Goal: Information Seeking & Learning: Understand process/instructions

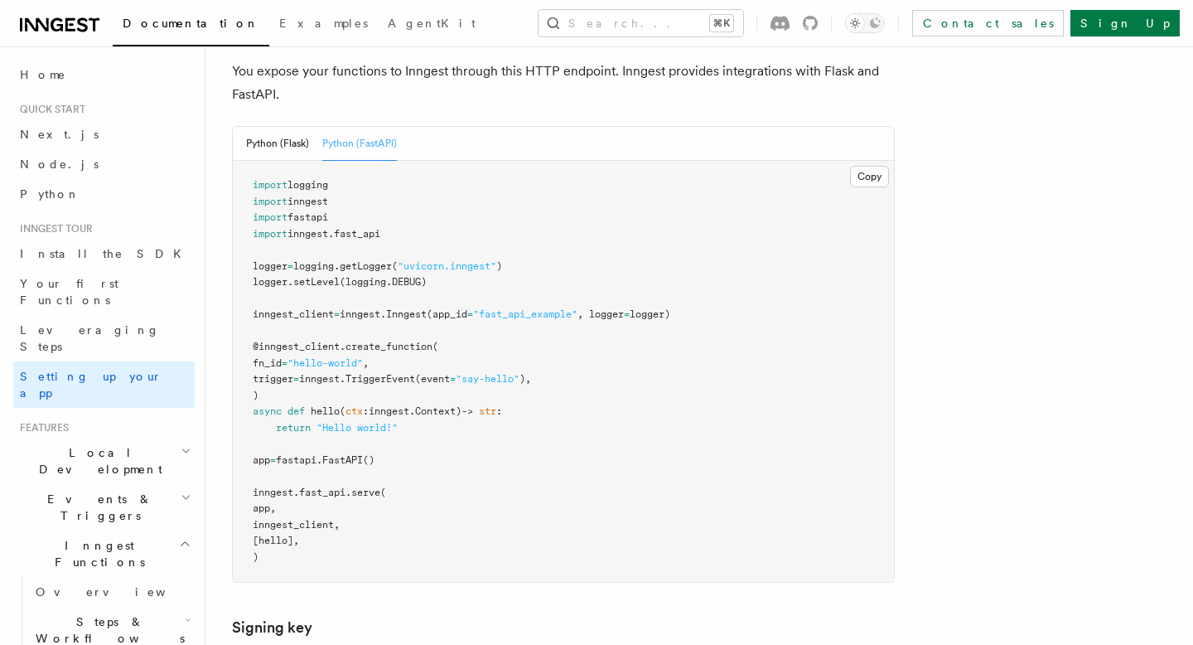
scroll to position [705, 0]
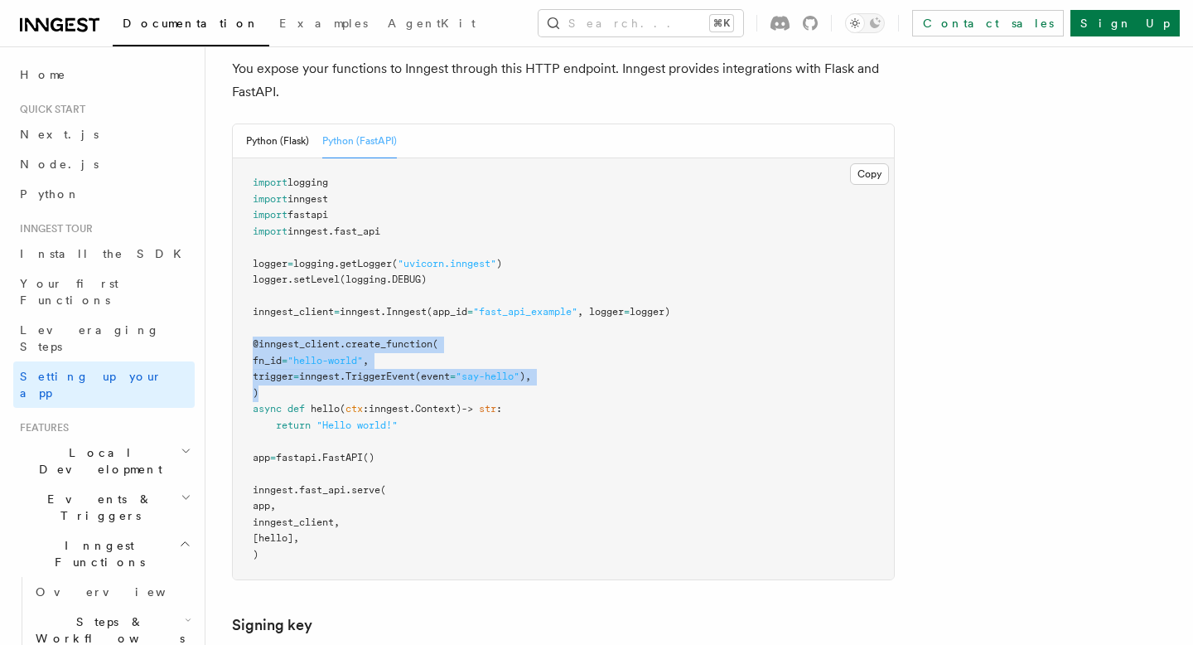
drag, startPoint x: 252, startPoint y: 264, endPoint x: 581, endPoint y: 302, distance: 331.1
click at [581, 302] on pre "import logging import inngest import fastapi import inngest . fast_api logger =…" at bounding box center [563, 368] width 661 height 421
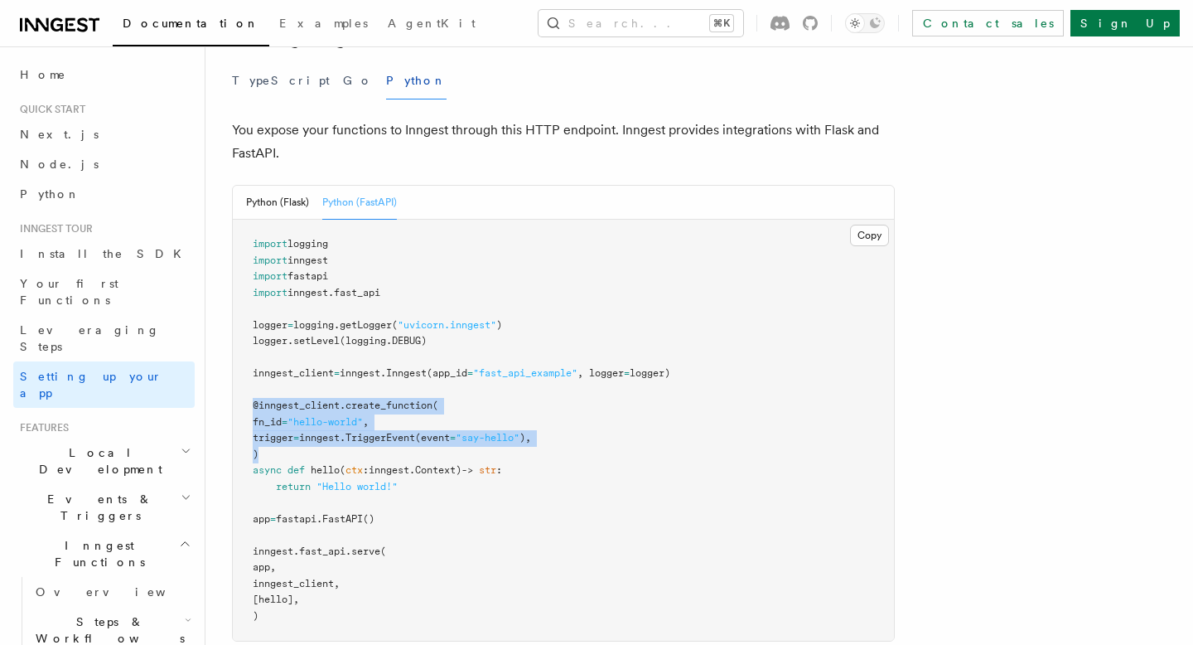
scroll to position [651, 0]
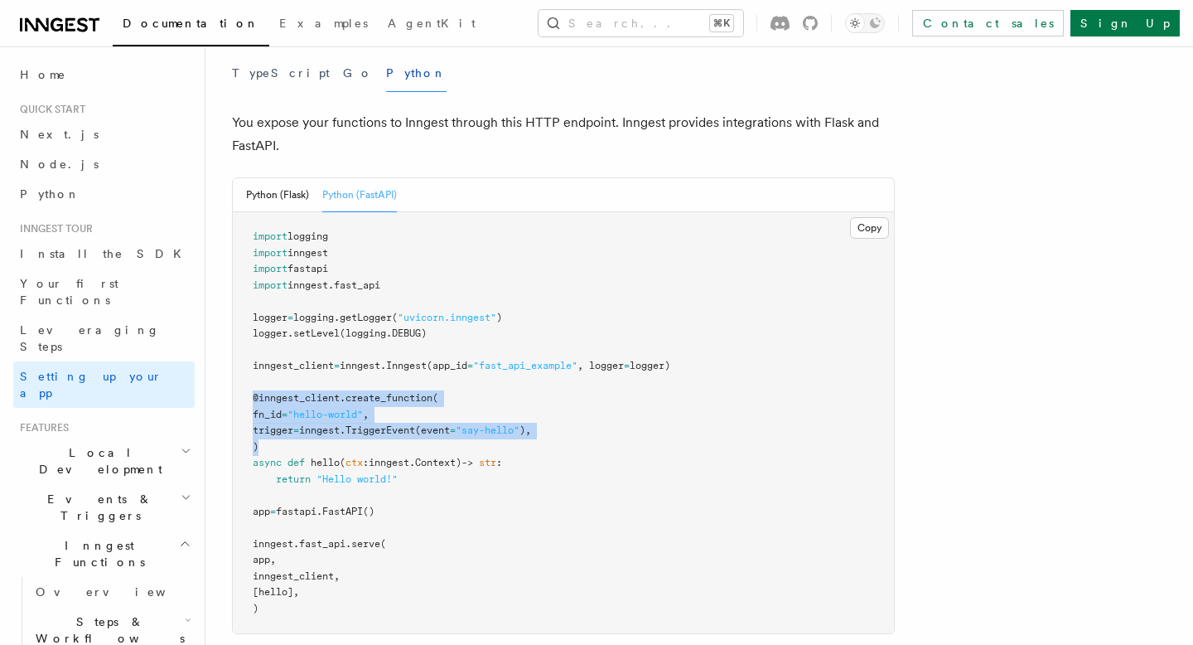
click at [165, 484] on h2 "Events & Triggers" at bounding box center [103, 507] width 181 height 46
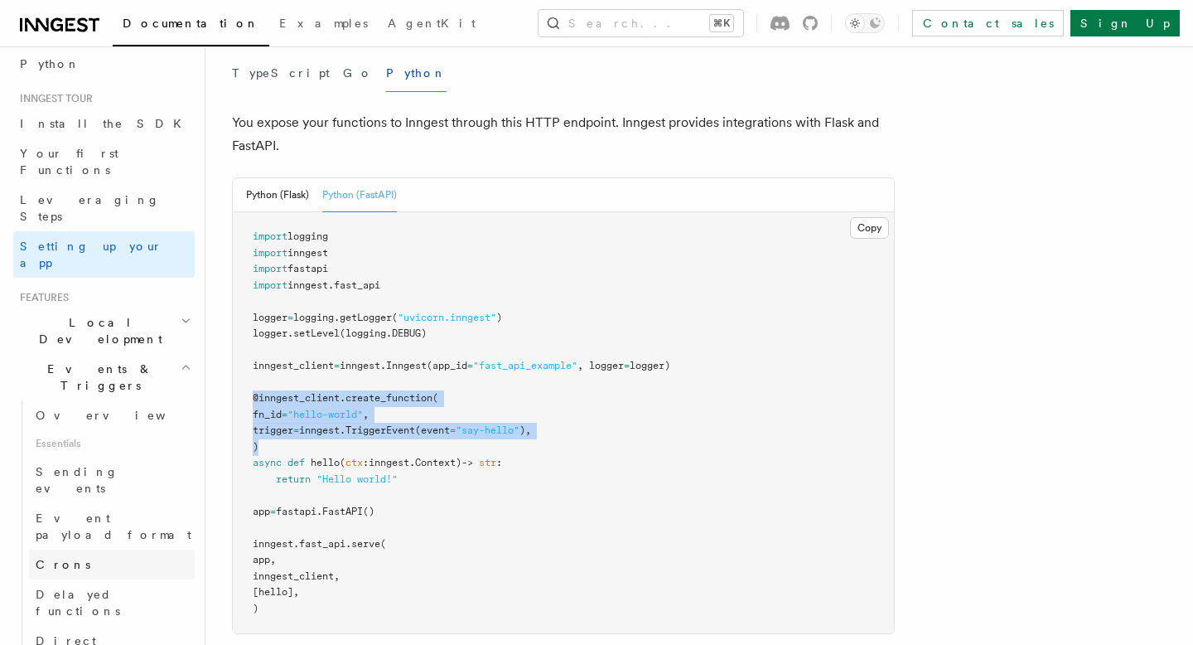
scroll to position [133, 0]
click at [115, 454] on link "Sending events" at bounding box center [112, 477] width 166 height 46
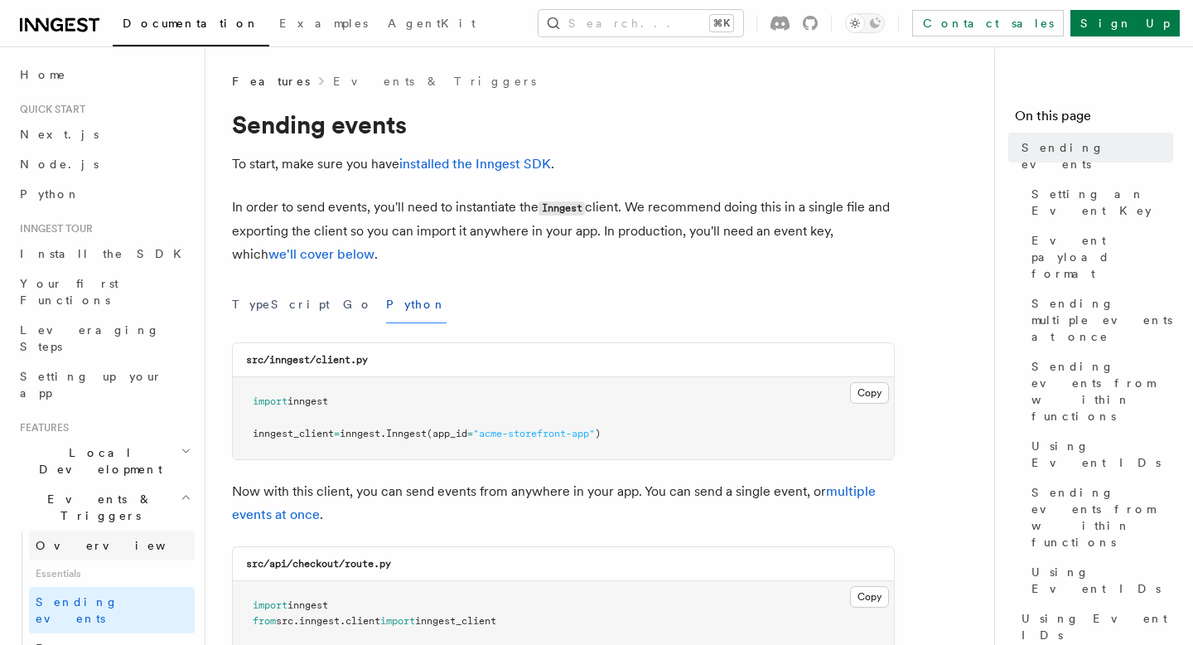
click at [52, 539] on span "Overview" at bounding box center [121, 545] width 171 height 13
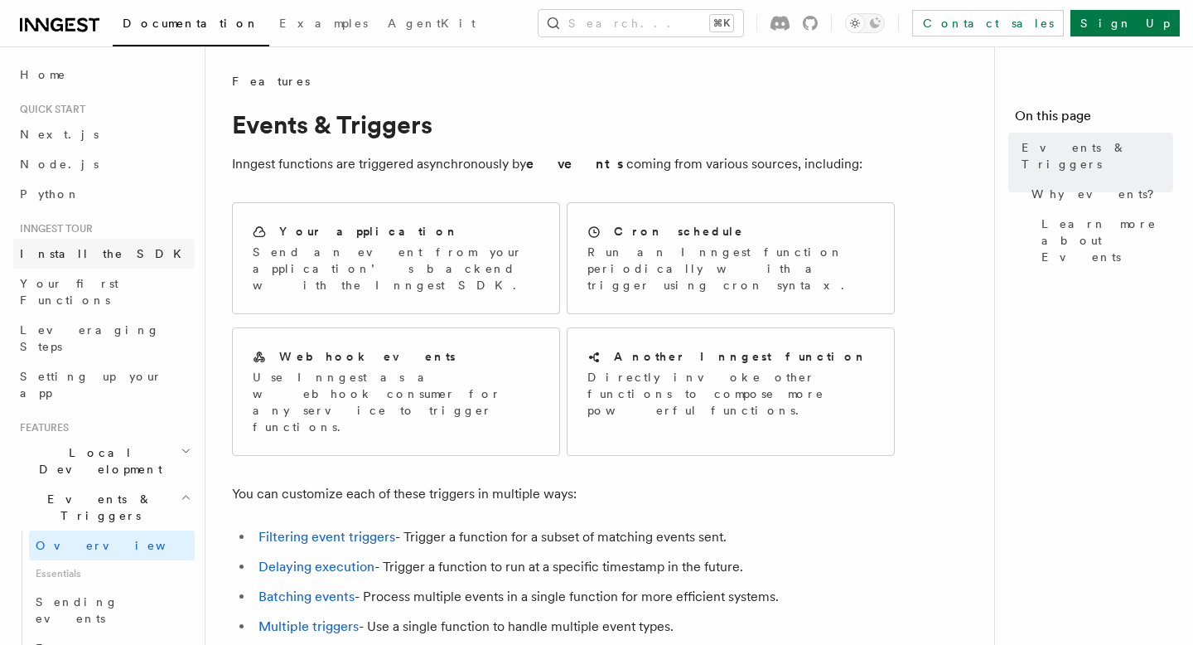
click at [83, 255] on span "Install the SDK" at bounding box center [106, 253] width 172 height 13
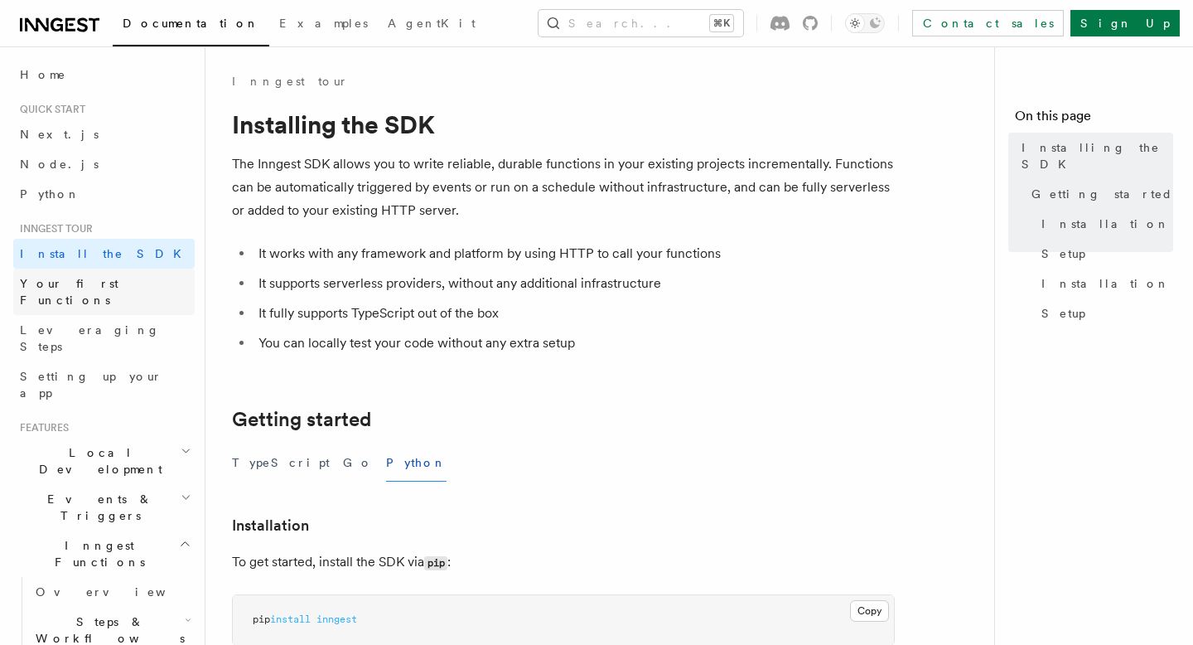
click at [98, 291] on span "Your first Functions" at bounding box center [107, 291] width 175 height 33
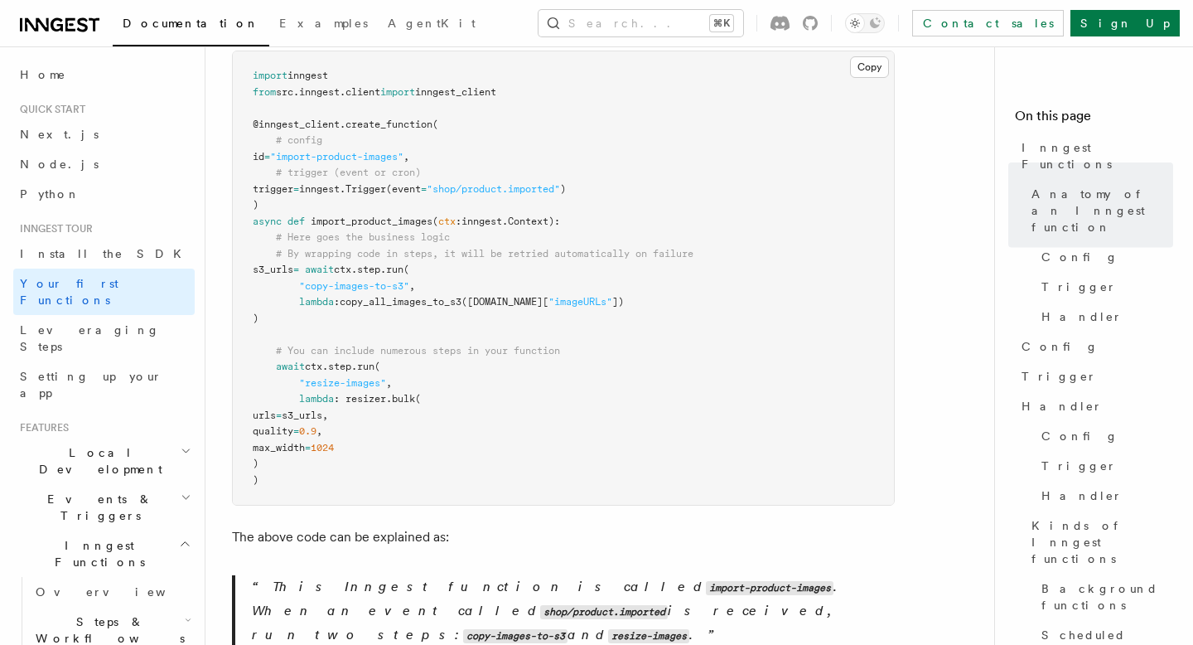
scroll to position [405, 0]
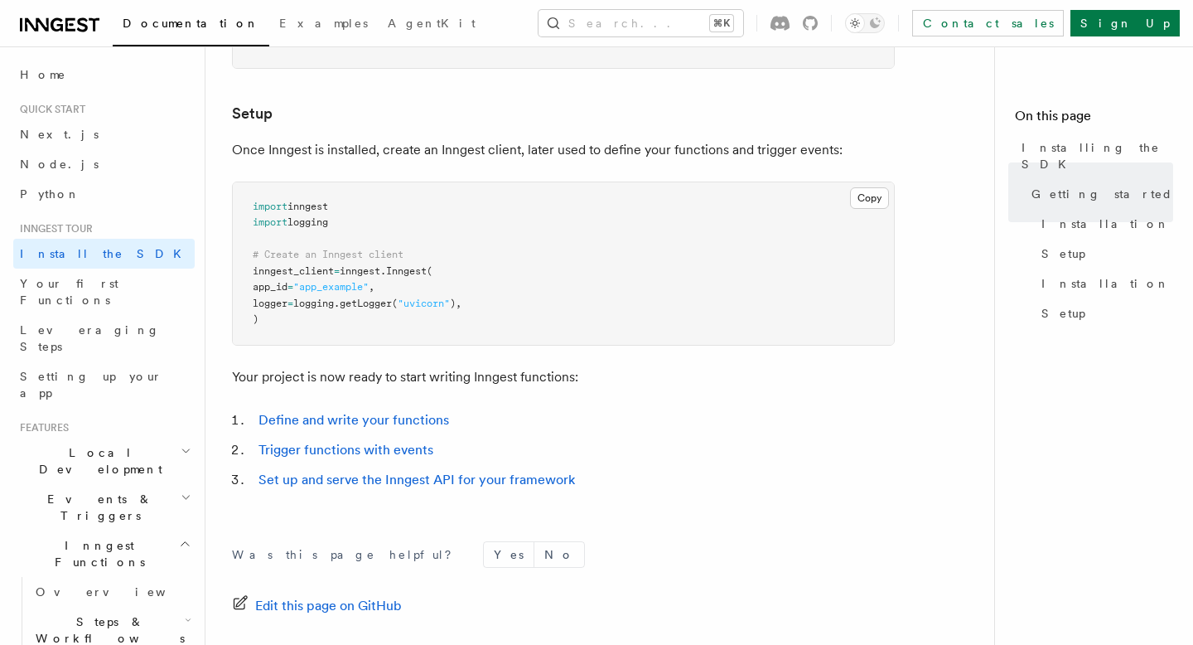
scroll to position [464, 0]
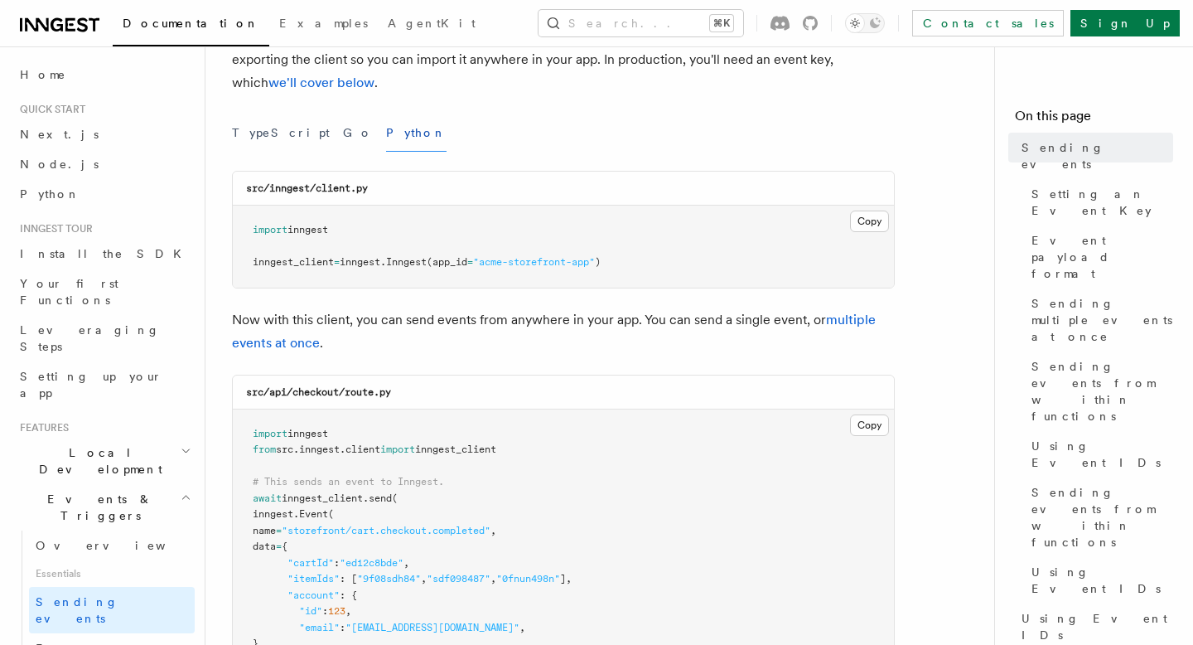
scroll to position [420, 0]
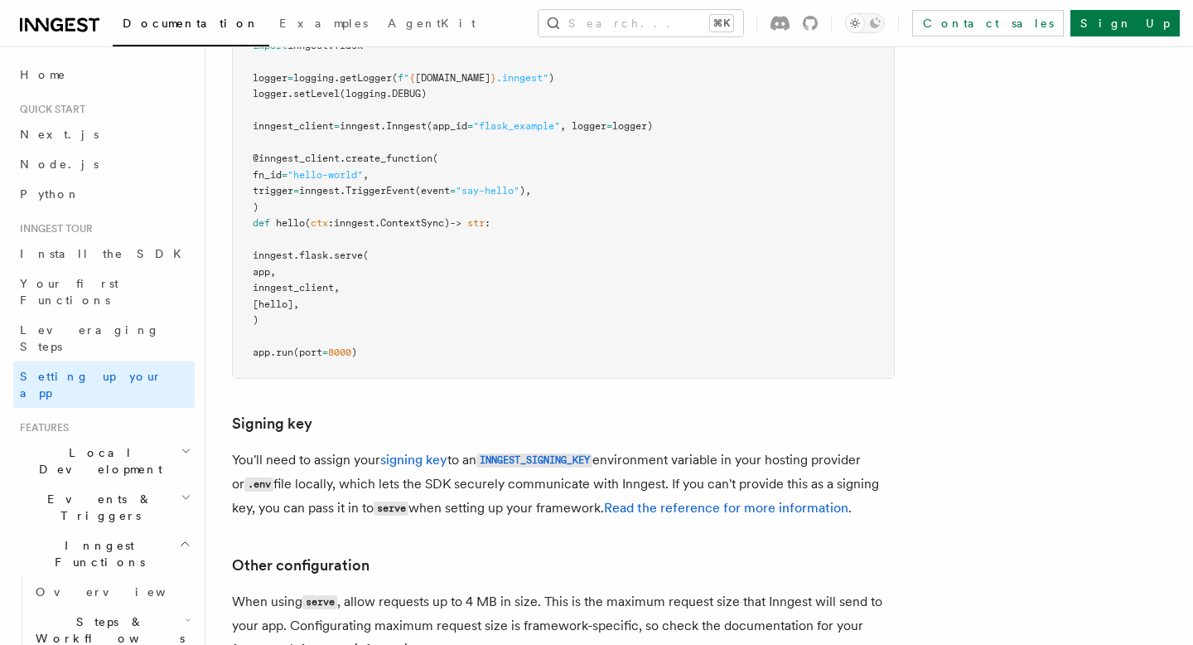
scroll to position [535, 0]
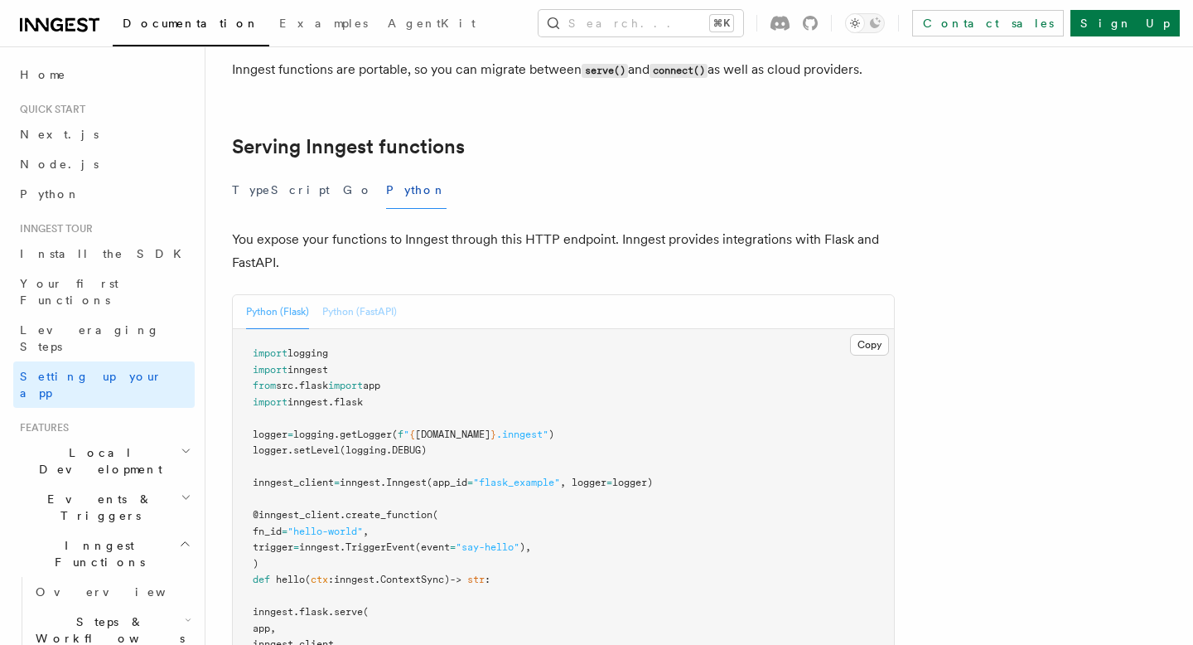
click at [383, 295] on button "Python (FastAPI)" at bounding box center [359, 312] width 75 height 34
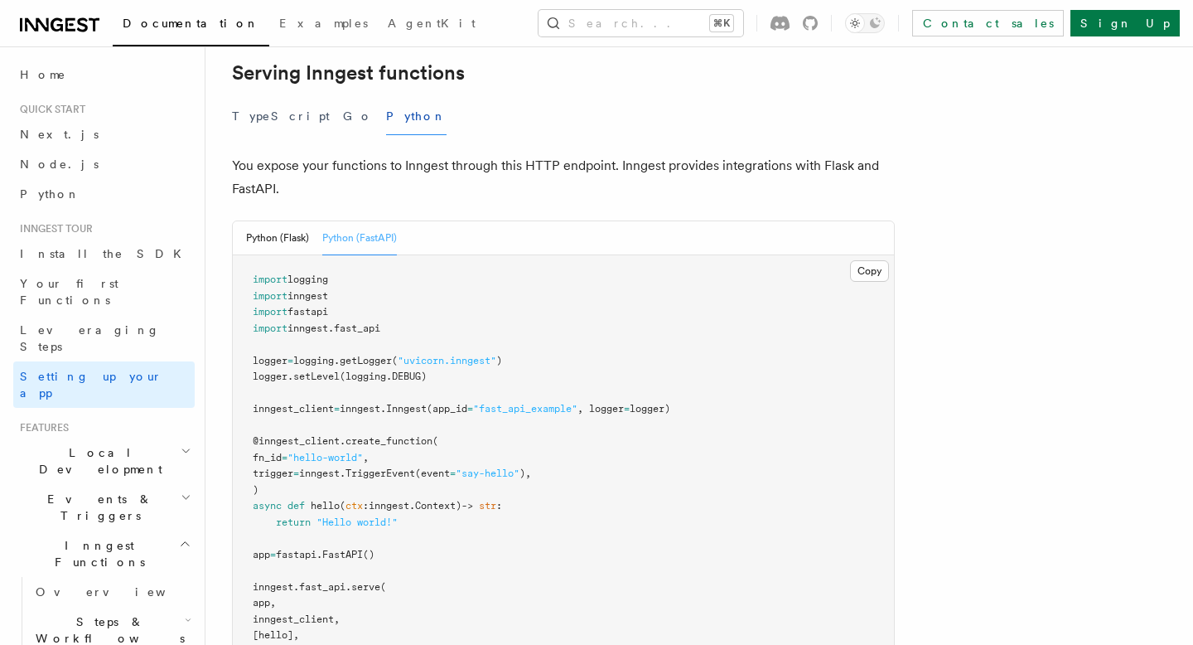
scroll to position [611, 0]
click at [865, 258] on button "Copy Copied" at bounding box center [869, 269] width 39 height 22
